Goal: Find contact information: Find contact information

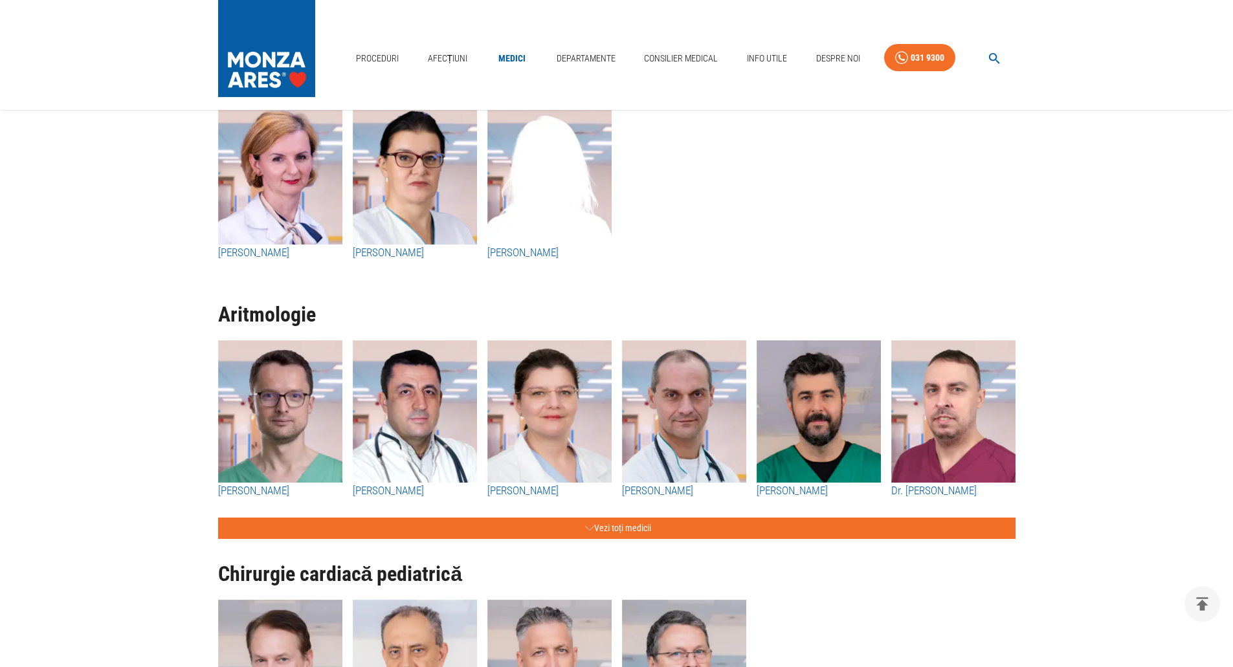
scroll to position [4014, 0]
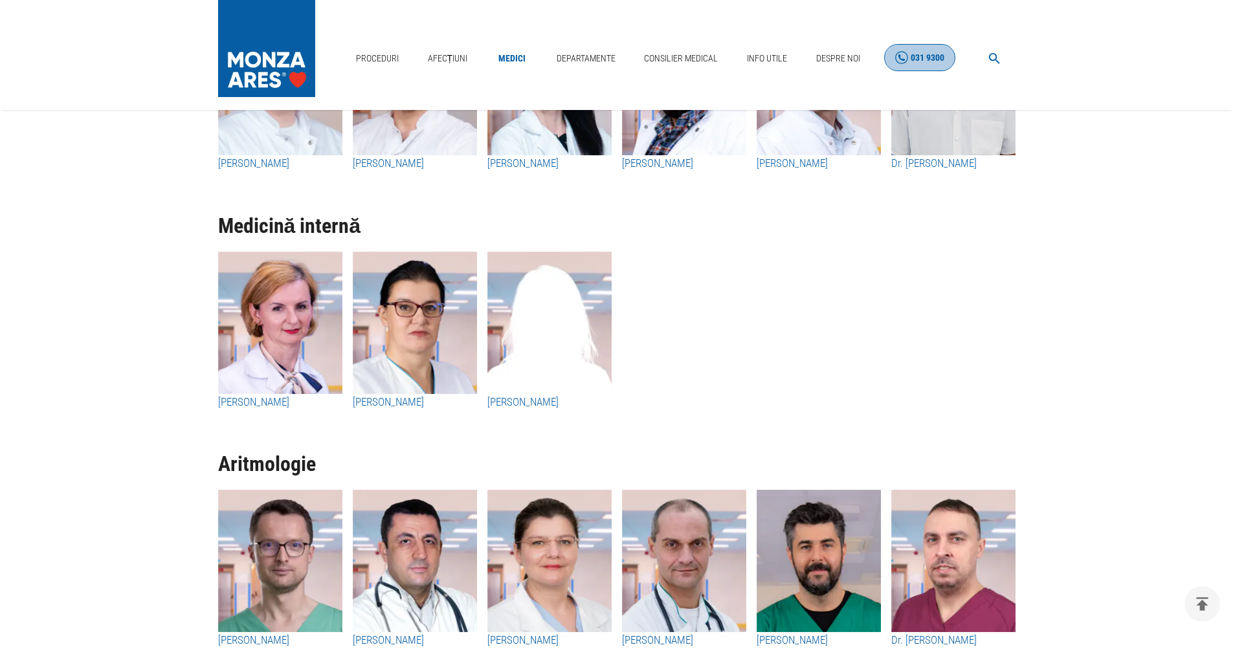
click at [924, 58] on div "031 9300" at bounding box center [928, 58] width 34 height 16
click at [915, 383] on div "Dr. Simona Bodea Dr. Laura Poantă Dr. Corina Barbu" at bounding box center [612, 333] width 808 height 185
